Goal: Task Accomplishment & Management: Manage account settings

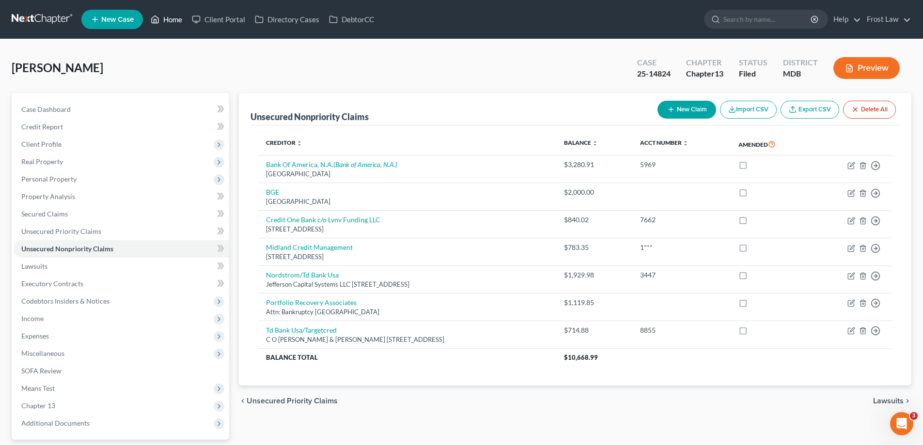
click at [164, 24] on link "Home" at bounding box center [166, 19] width 41 height 17
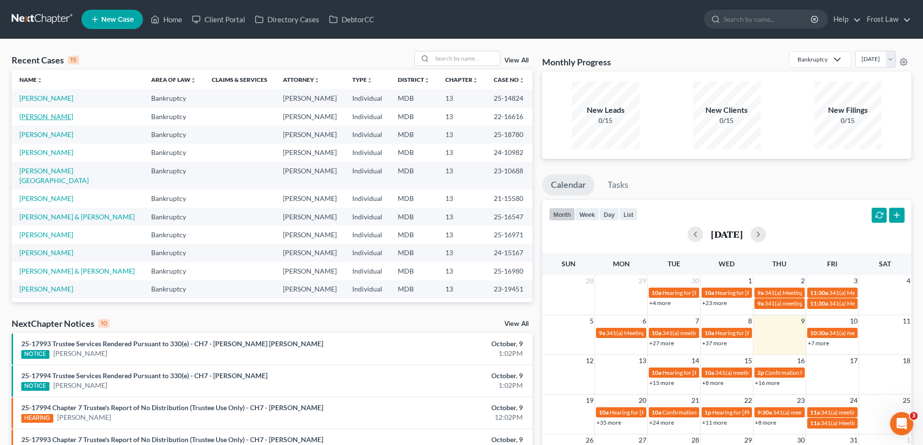
click at [63, 120] on link "[PERSON_NAME]" at bounding box center [46, 116] width 54 height 8
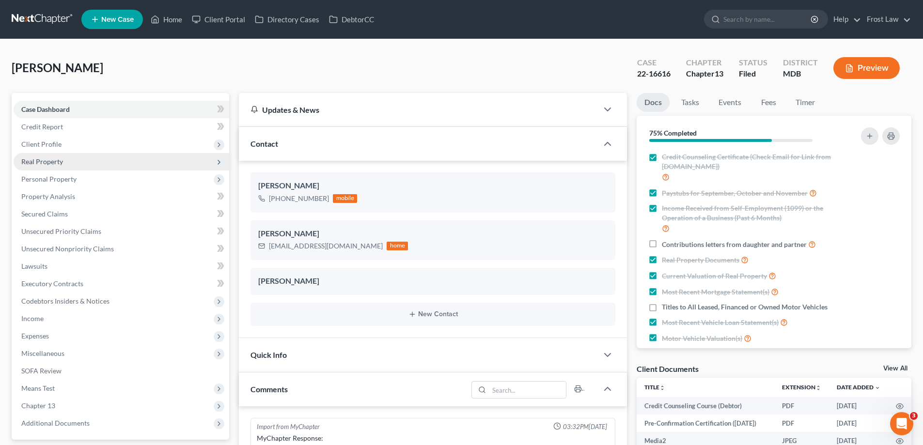
scroll to position [168, 0]
click at [66, 162] on span "Real Property" at bounding box center [122, 161] width 216 height 17
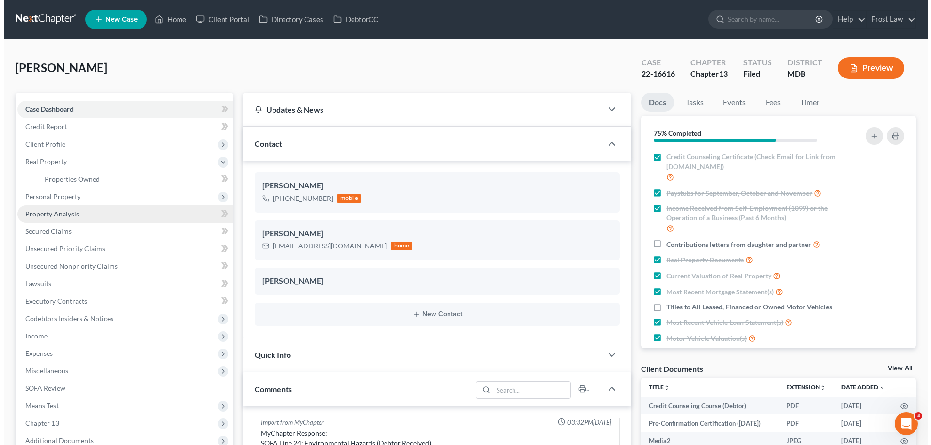
scroll to position [4056, 0]
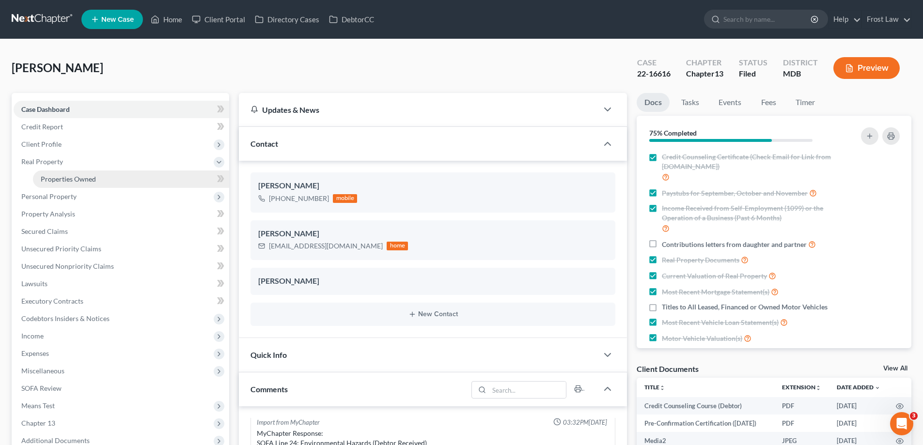
click at [62, 184] on link "Properties Owned" at bounding box center [131, 179] width 196 height 17
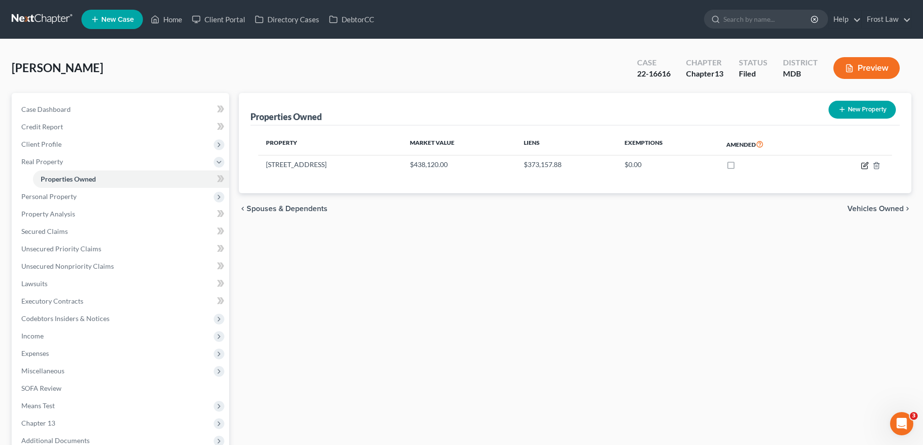
drag, startPoint x: 865, startPoint y: 169, endPoint x: 619, endPoint y: 214, distance: 249.4
click at [864, 169] on icon "button" at bounding box center [865, 166] width 8 height 8
select select "21"
select select "2"
select select "3"
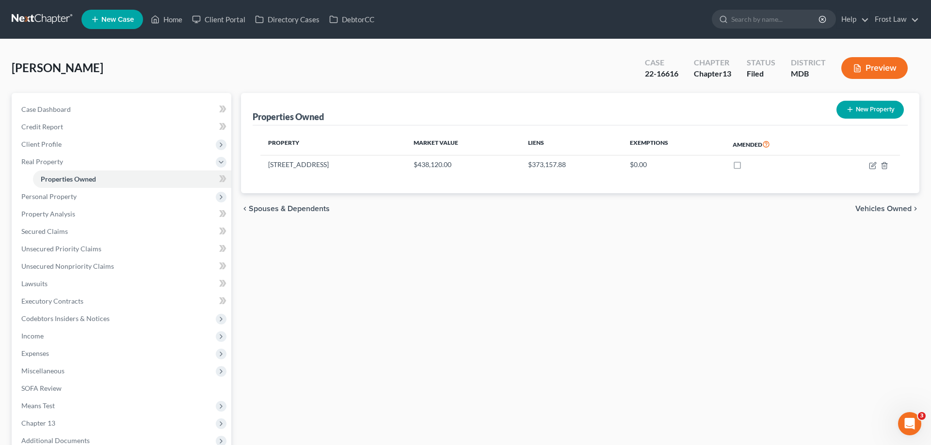
select select "6"
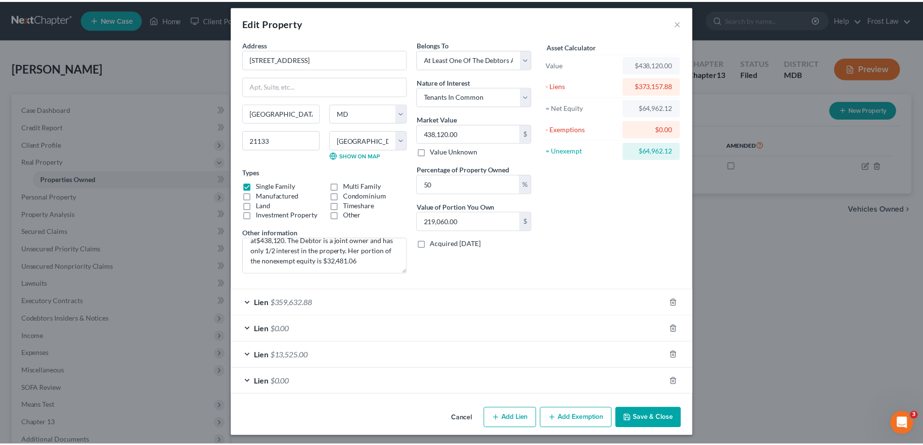
scroll to position [8, 0]
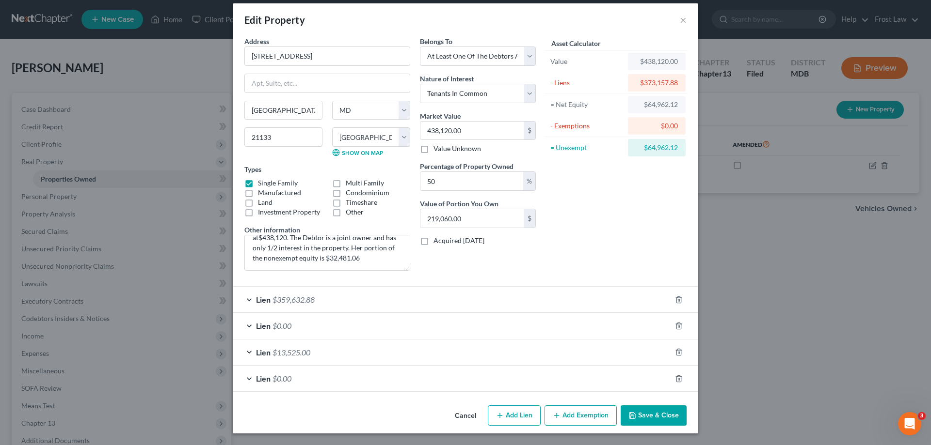
click at [637, 413] on button "Save & Close" at bounding box center [653, 416] width 66 height 20
